Goal: Task Accomplishment & Management: Manage account settings

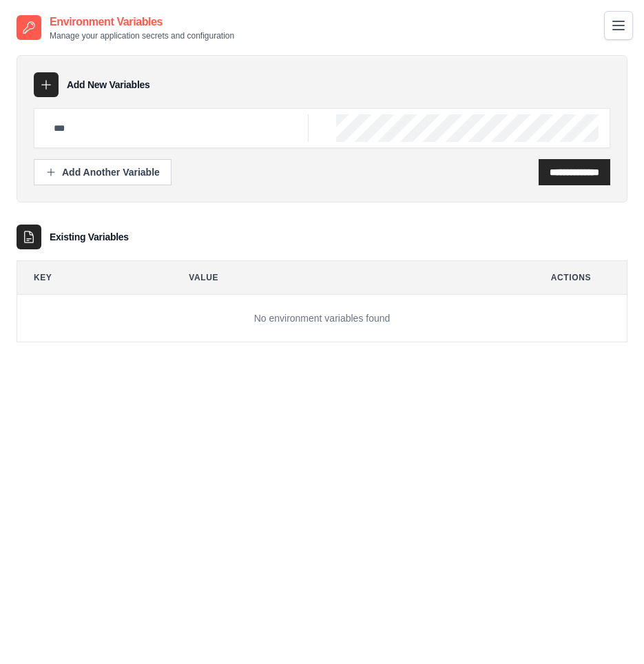
drag, startPoint x: 32, startPoint y: 209, endPoint x: 0, endPoint y: 210, distance: 31.7
click at [31, 209] on div "**********" at bounding box center [322, 191] width 611 height 301
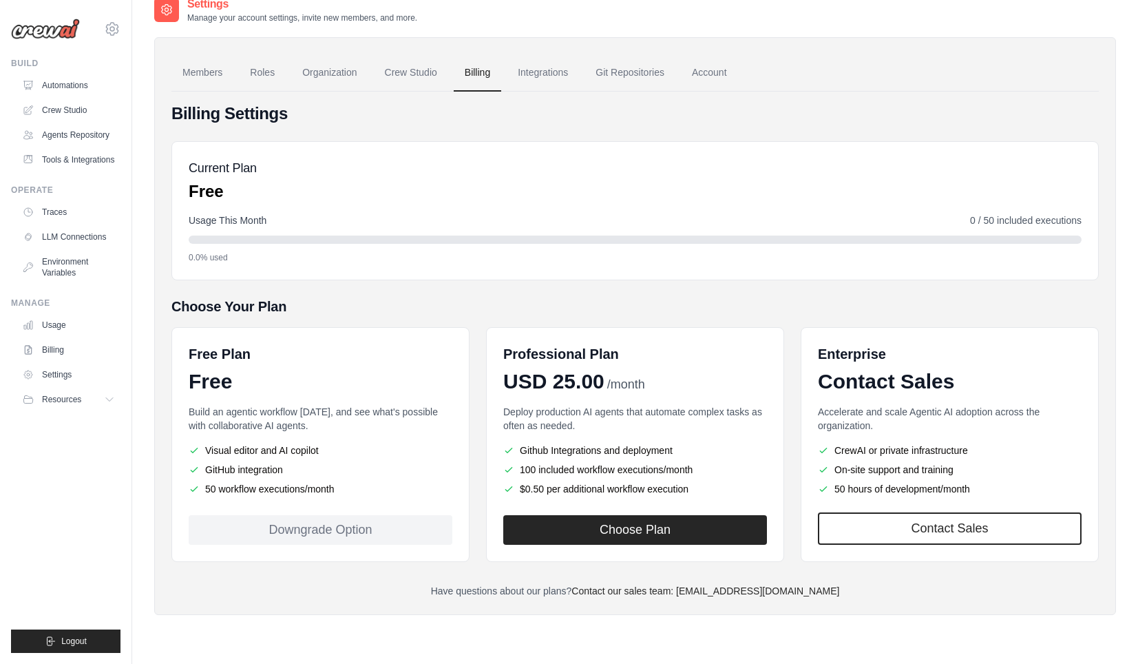
scroll to position [28, 0]
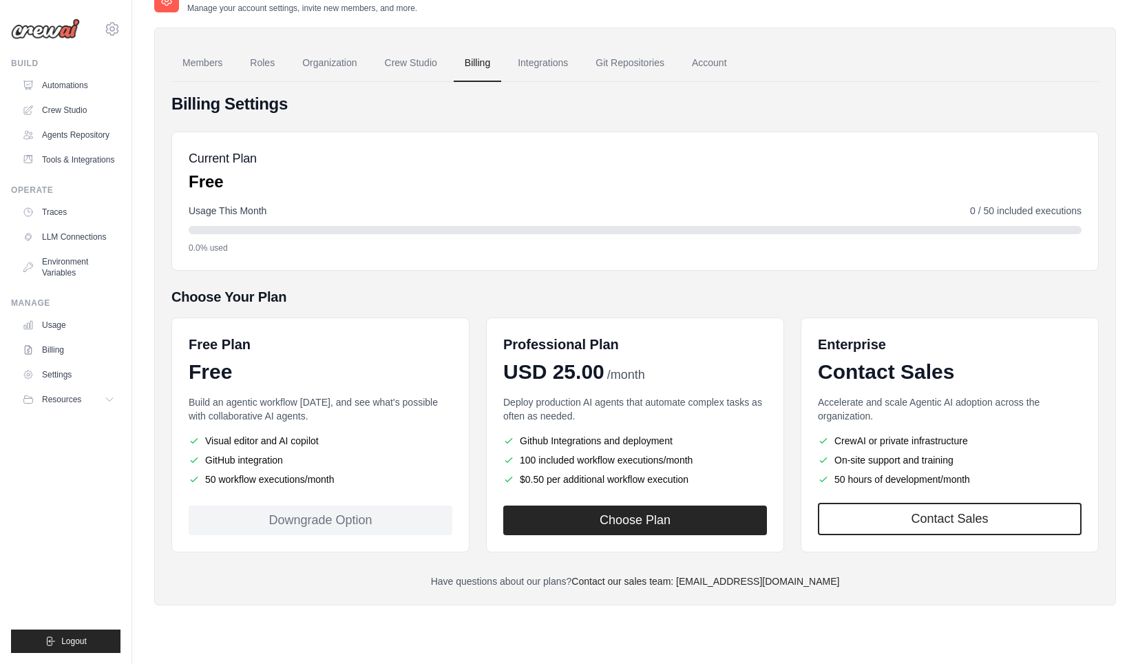
drag, startPoint x: 205, startPoint y: 480, endPoint x: 311, endPoint y: 486, distance: 106.9
click at [311, 486] on div "Build an agentic workflow [DATE], and see what's possible with collaborative AI…" at bounding box center [321, 442] width 264 height 94
drag, startPoint x: 311, startPoint y: 486, endPoint x: 243, endPoint y: 488, distance: 68.2
click at [242, 488] on div "Build an agentic workflow [DATE], and see what's possible with collaborative AI…" at bounding box center [321, 442] width 264 height 94
drag, startPoint x: 200, startPoint y: 443, endPoint x: 332, endPoint y: 449, distance: 132.4
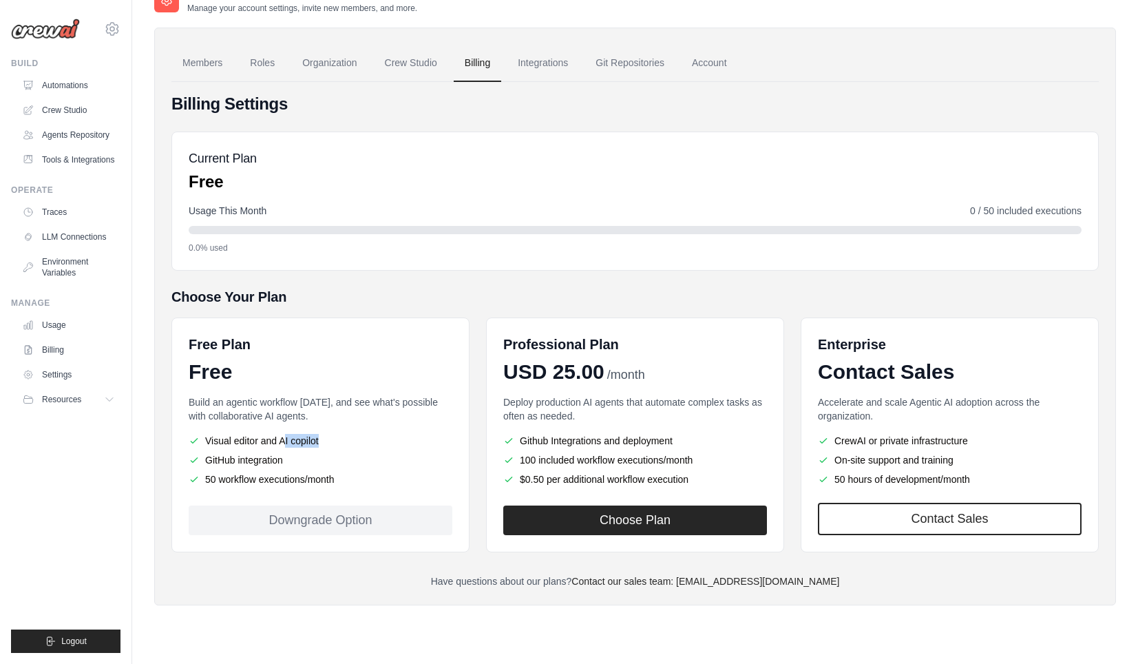
click at [332, 449] on ul "Visual editor and AI copilot GitHub integration 50 workflow executions/month" at bounding box center [321, 460] width 264 height 52
click at [330, 449] on ul "Visual editor and AI copilot GitHub integration 50 workflow executions/month" at bounding box center [321, 460] width 264 height 52
click at [1130, 227] on div "Settings Manage your account settings, invite new members, and more. Members Ro…" at bounding box center [635, 318] width 1006 height 664
